Goal: Navigation & Orientation: Find specific page/section

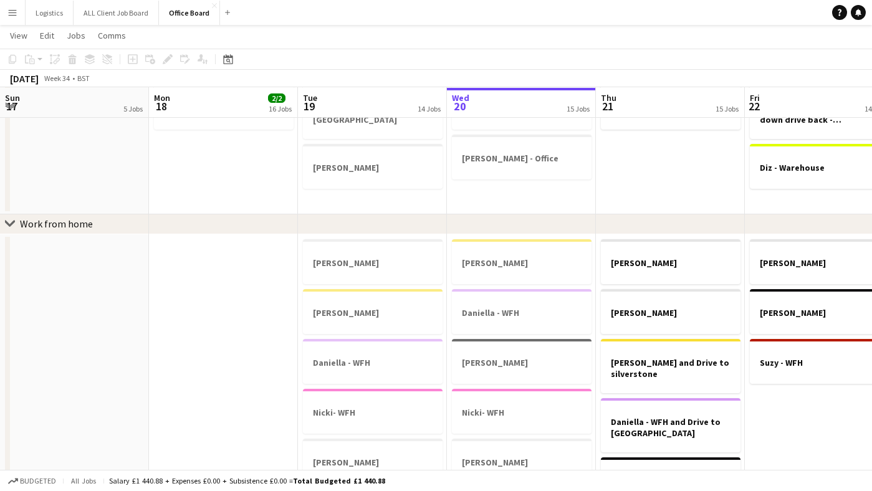
scroll to position [0, 264]
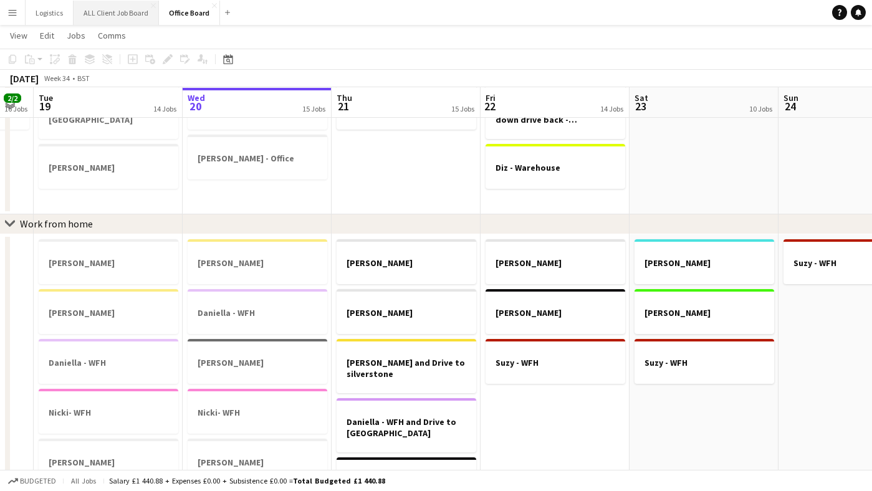
click at [127, 16] on button "ALL Client Job Board Close" at bounding box center [116, 13] width 85 height 24
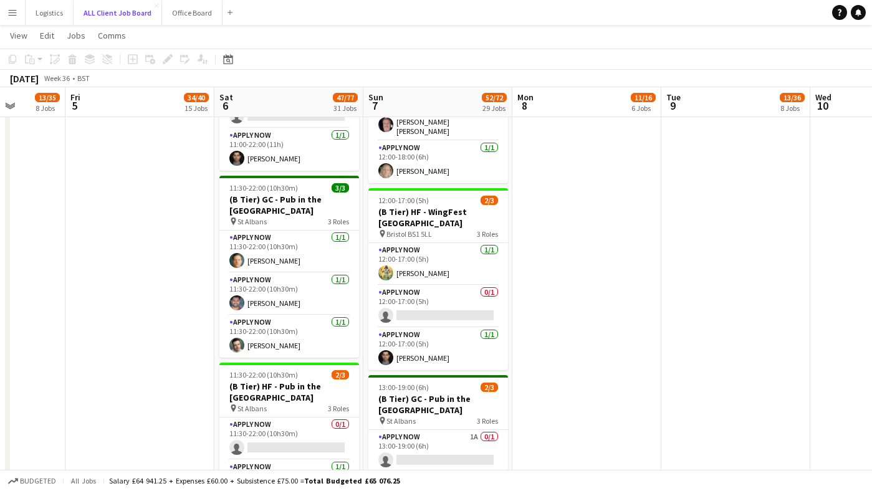
scroll to position [4523, 0]
